Goal: Information Seeking & Learning: Learn about a topic

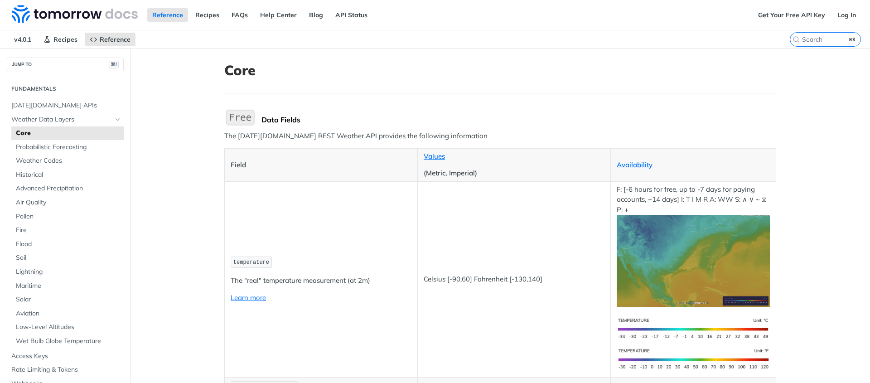
click at [731, 70] on h1 "Core" at bounding box center [500, 70] width 552 height 16
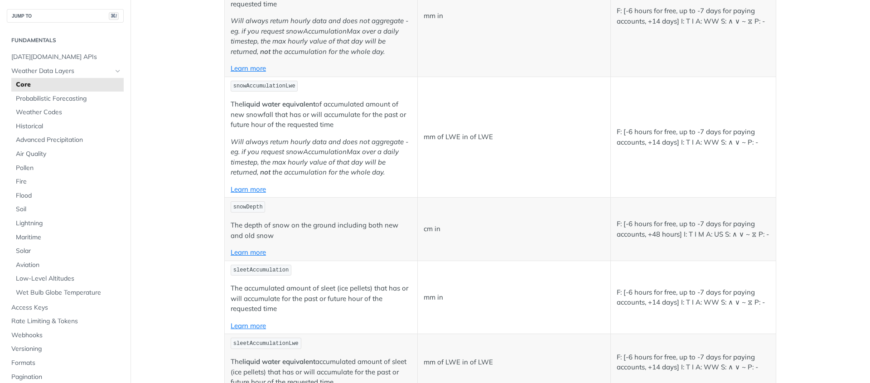
scroll to position [2622, 0]
drag, startPoint x: 231, startPoint y: 139, endPoint x: 328, endPoint y: 138, distance: 96.9
click at [328, 138] on em "Will always return hourly data and does not aggregate - eg. if you request snow…" at bounding box center [320, 154] width 178 height 39
drag, startPoint x: 322, startPoint y: 137, endPoint x: 228, endPoint y: 140, distance: 94.3
click at [231, 140] on em "Will always return hourly data and does not aggregate - eg. if you request snow…" at bounding box center [320, 154] width 178 height 39
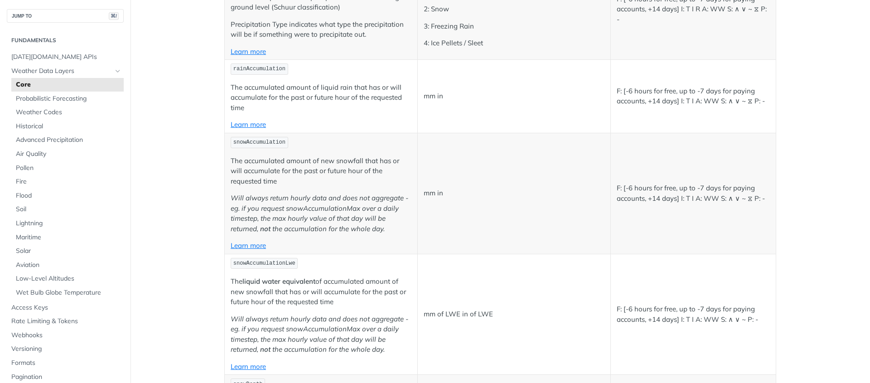
scroll to position [2623, 0]
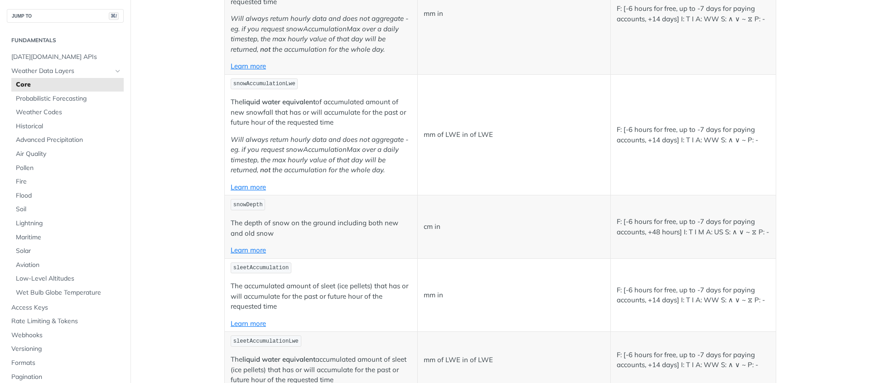
drag, startPoint x: 264, startPoint y: 115, endPoint x: 255, endPoint y: 112, distance: 10.0
click at [265, 115] on p "The liquid water equivalent of accumulated amount of new snowfall that has or w…" at bounding box center [321, 112] width 181 height 31
drag, startPoint x: 226, startPoint y: 139, endPoint x: 322, endPoint y: 140, distance: 95.6
click at [322, 140] on td "snowAccumulationLwe The liquid water equivalent of accumulated amount of new sn…" at bounding box center [321, 134] width 193 height 121
copy em "Will always return hourly data"
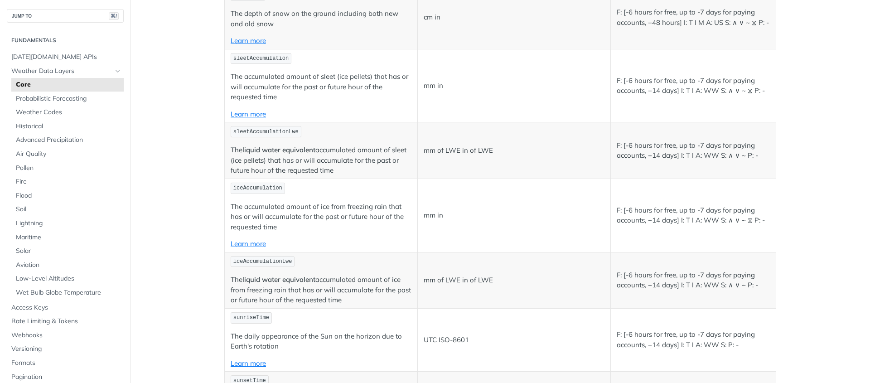
scroll to position [2835, 0]
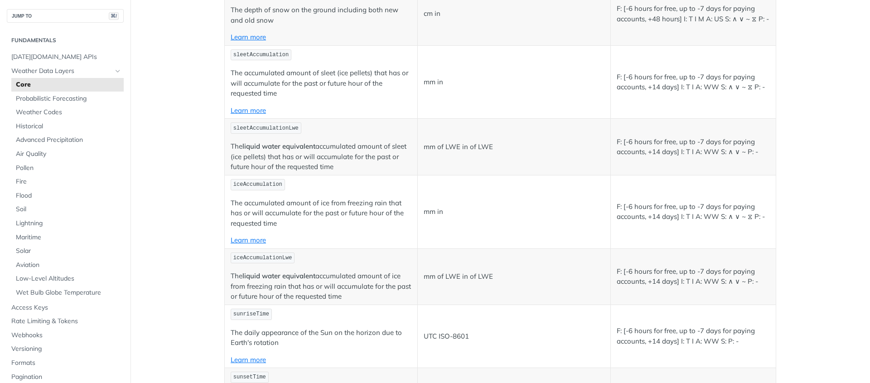
drag, startPoint x: 366, startPoint y: 298, endPoint x: 221, endPoint y: 273, distance: 147.4
click at [225, 273] on td "iceAccumulationLwe The liquid water equivalent accumulated amount of ice from f…" at bounding box center [321, 276] width 193 height 56
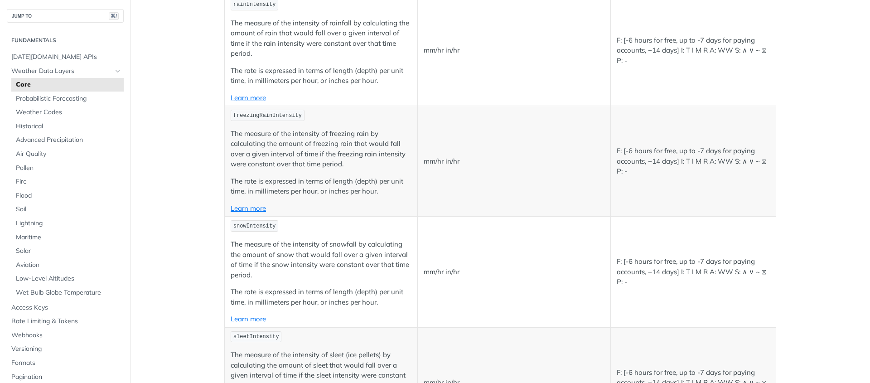
scroll to position [1452, 0]
